Goal: Task Accomplishment & Management: Manage account settings

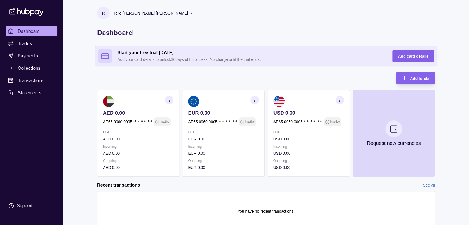
click at [417, 57] on span "Add card details" at bounding box center [413, 56] width 30 height 4
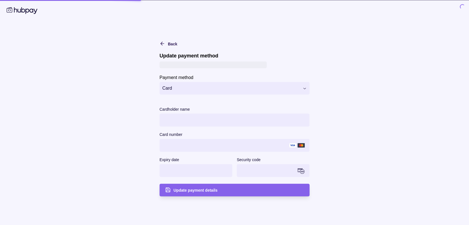
type input "**********"
